Goal: Transaction & Acquisition: Subscribe to service/newsletter

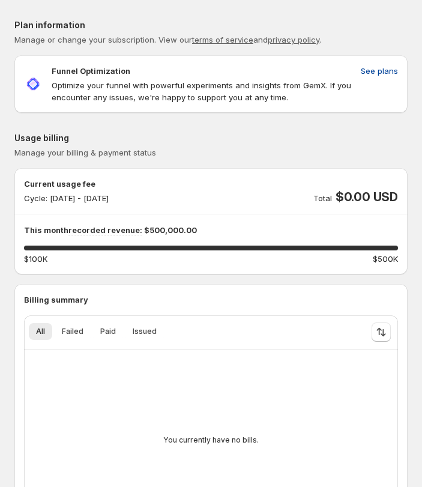
click at [373, 72] on span "See plans" at bounding box center [379, 71] width 37 height 12
click at [382, 73] on span "See plans" at bounding box center [379, 71] width 37 height 12
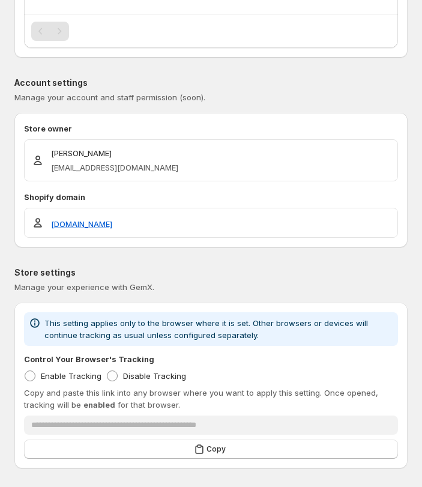
scroll to position [1326, 0]
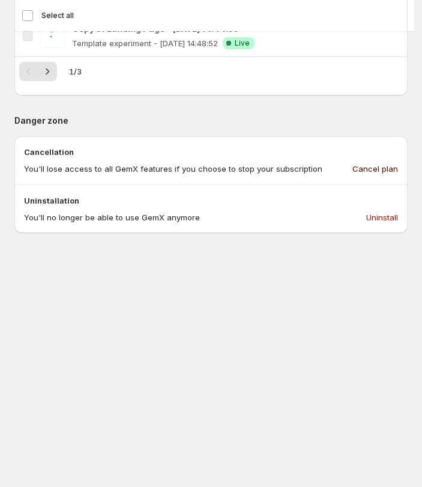
click at [383, 165] on span "Cancel plan" at bounding box center [375, 169] width 46 height 12
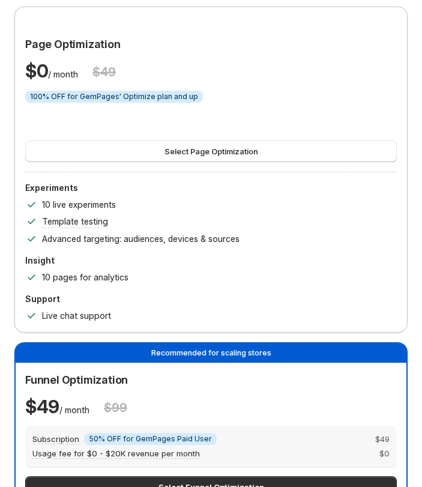
scroll to position [34, 0]
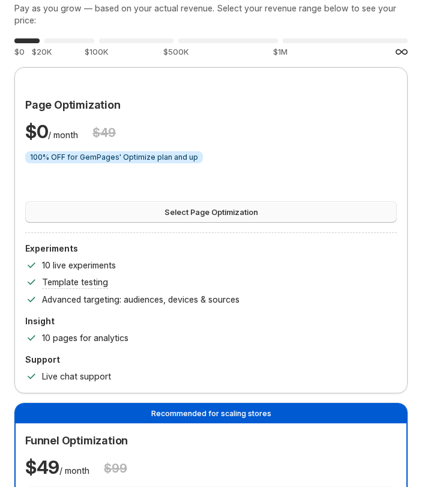
click at [243, 213] on span "Select Page Optimization" at bounding box center [211, 212] width 94 height 12
click at [251, 137] on div "$ 0 / month $ 49" at bounding box center [210, 131] width 371 height 24
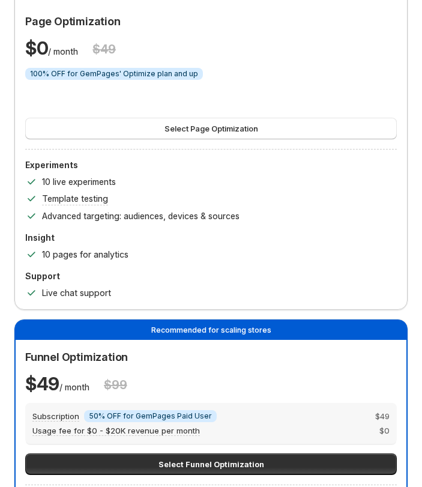
scroll to position [179, 0]
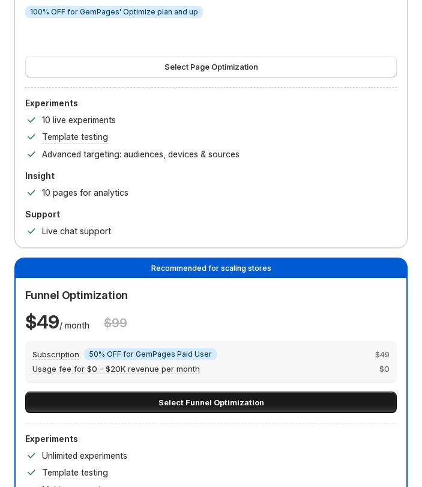
click at [252, 403] on span "Select Funnel Optimization" at bounding box center [211, 402] width 106 height 12
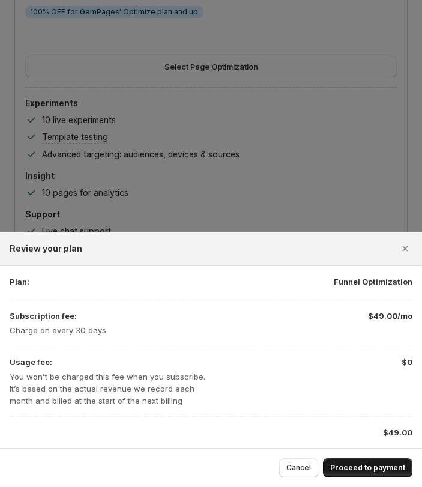
click at [373, 473] on button "Proceed to payment" at bounding box center [367, 467] width 89 height 19
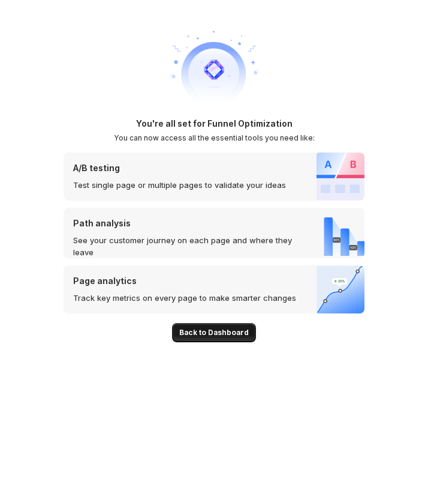
click at [214, 328] on span "Back to Dashboard" at bounding box center [214, 333] width 70 height 10
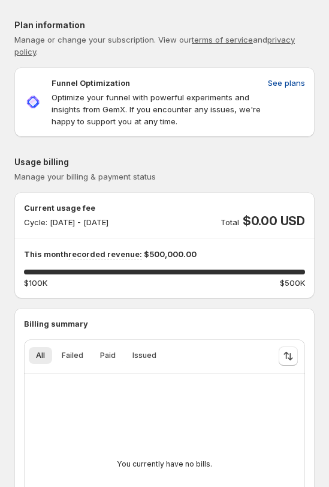
click at [298, 82] on span "See plans" at bounding box center [286, 83] width 37 height 12
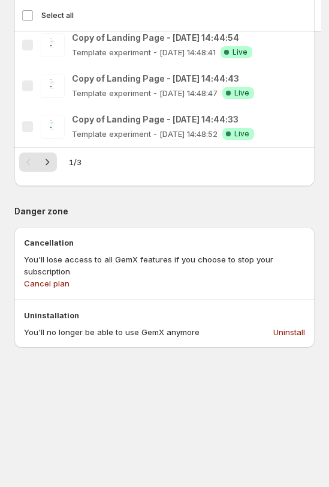
scroll to position [1439, 0]
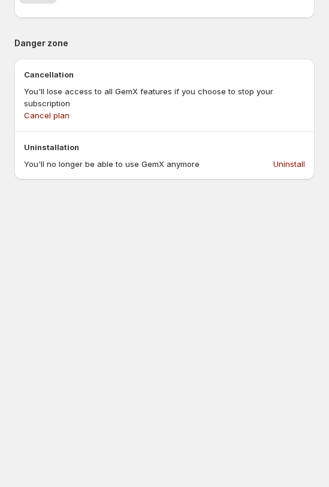
click at [218, 113] on div "You'll lose access to all GemX features if you choose to stop your subscription…" at bounding box center [164, 103] width 281 height 36
click at [47, 115] on span "Cancel plan" at bounding box center [47, 115] width 46 height 12
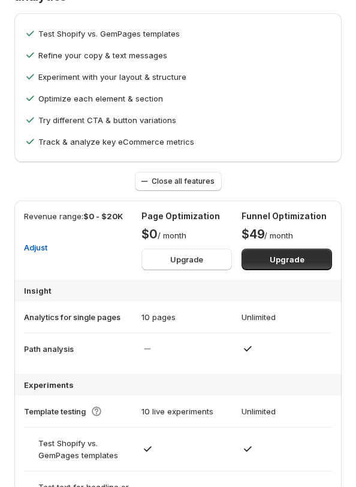
scroll to position [985, 0]
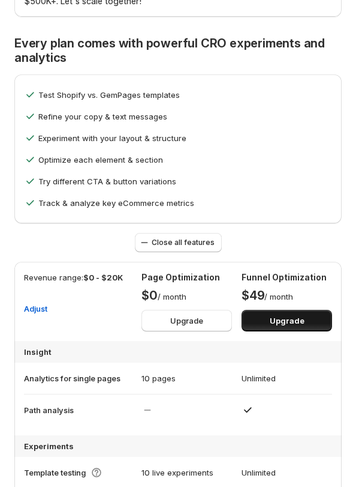
click at [311, 319] on button "Upgrade" at bounding box center [287, 321] width 91 height 22
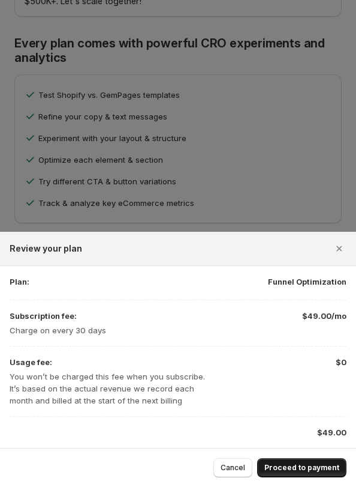
click at [302, 464] on span "Proceed to payment" at bounding box center [302, 468] width 75 height 10
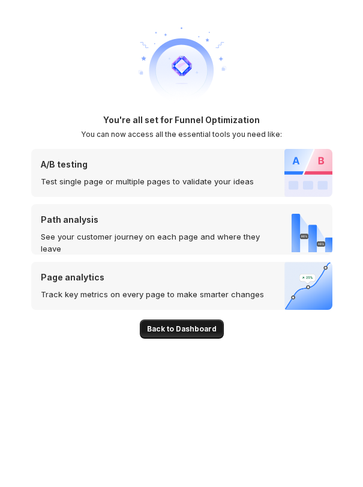
click at [195, 324] on span "Back to Dashboard" at bounding box center [182, 329] width 70 height 10
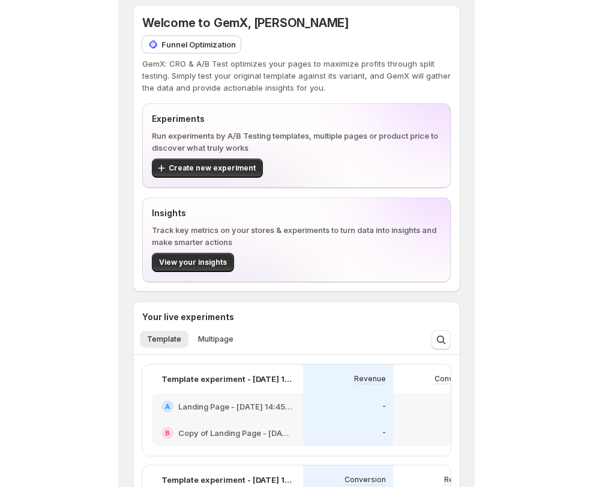
scroll to position [61, 0]
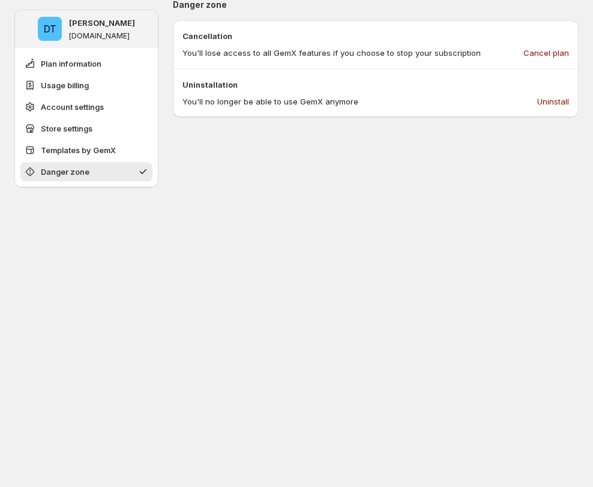
scroll to position [1378, 0]
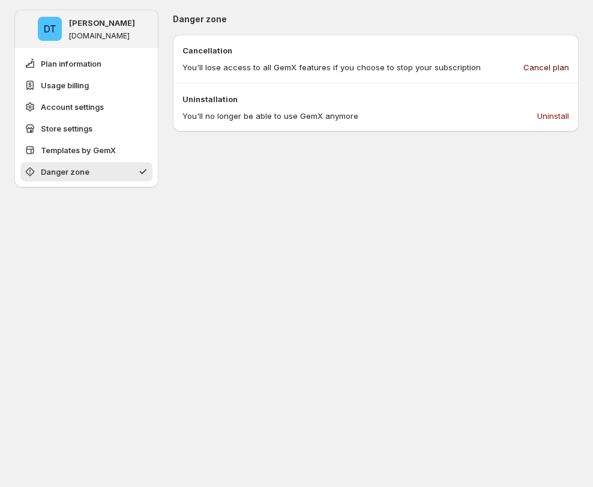
click at [362, 61] on button "Cancel plan" at bounding box center [546, 67] width 60 height 19
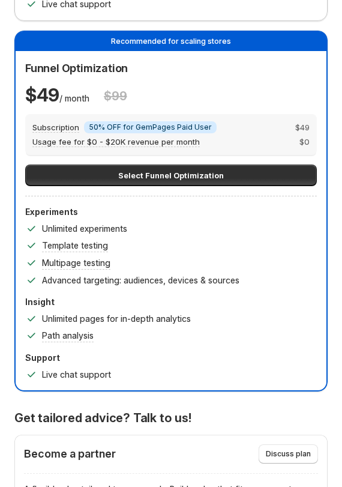
scroll to position [232, 0]
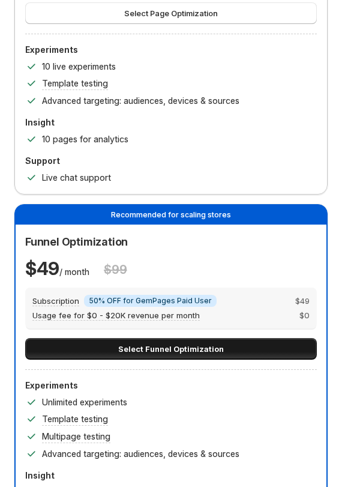
click at [215, 346] on span "Select Funnel Optimization" at bounding box center [171, 349] width 106 height 12
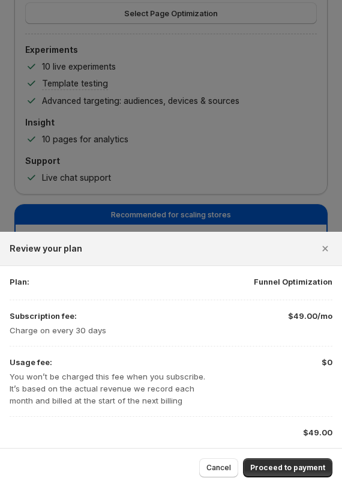
drag, startPoint x: 290, startPoint y: 464, endPoint x: 310, endPoint y: 428, distance: 41.3
click at [291, 464] on span "Proceed to payment" at bounding box center [287, 468] width 75 height 10
